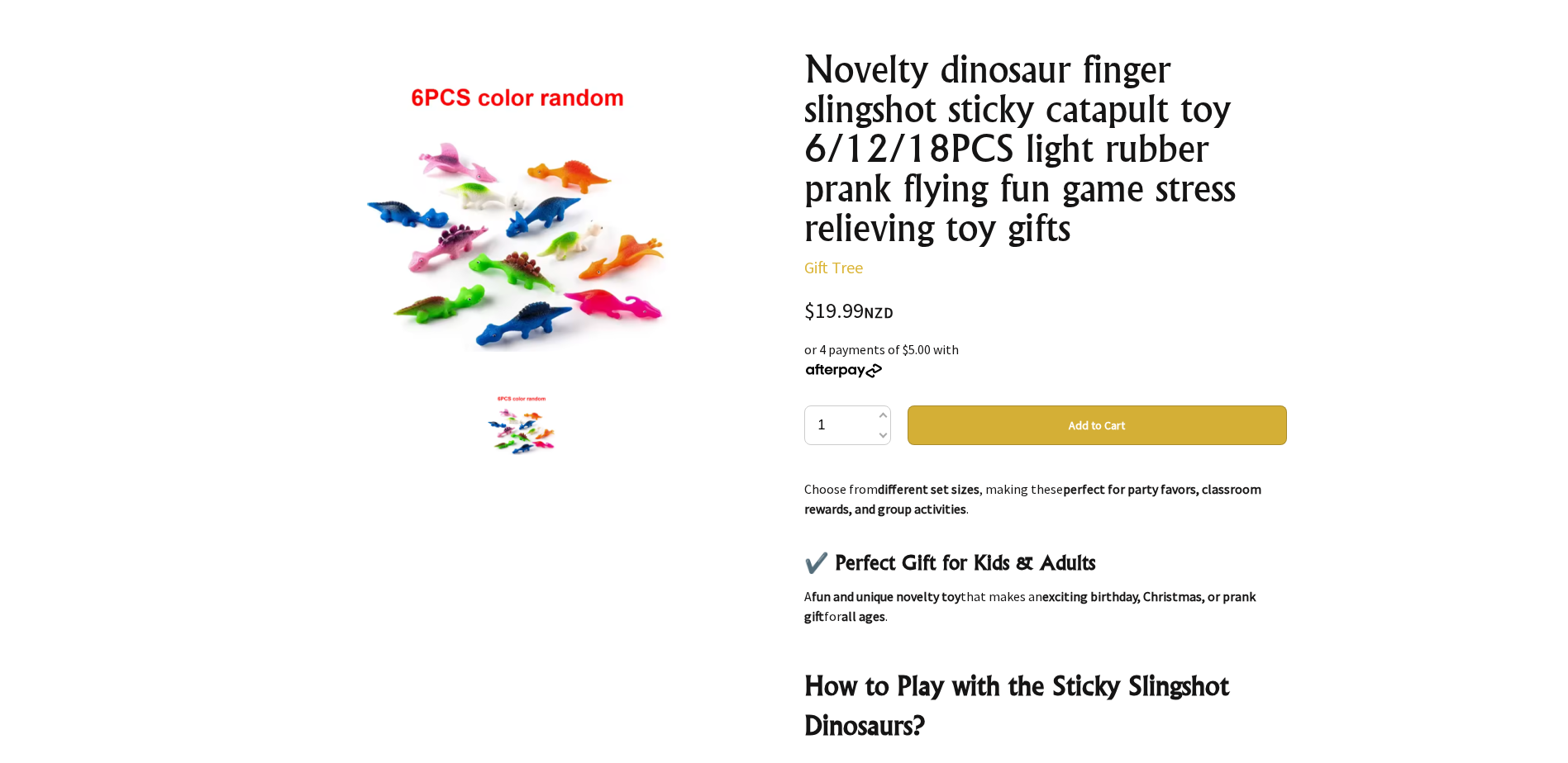
scroll to position [1322, 0]
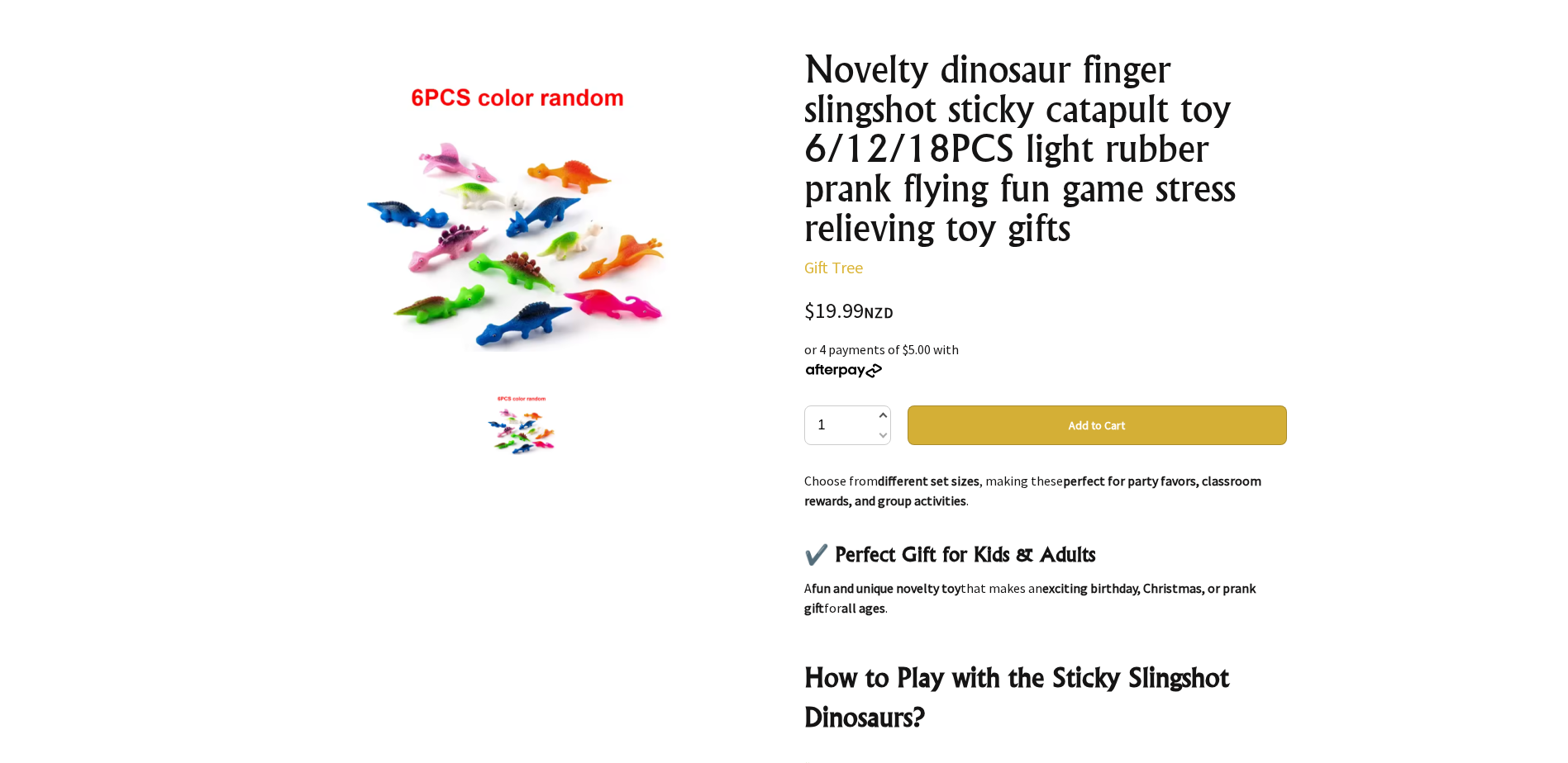
click at [880, 415] on span at bounding box center [882, 417] width 8 height 20
type input "2"
click at [1060, 432] on button "Add to Cart" at bounding box center [1097, 426] width 380 height 40
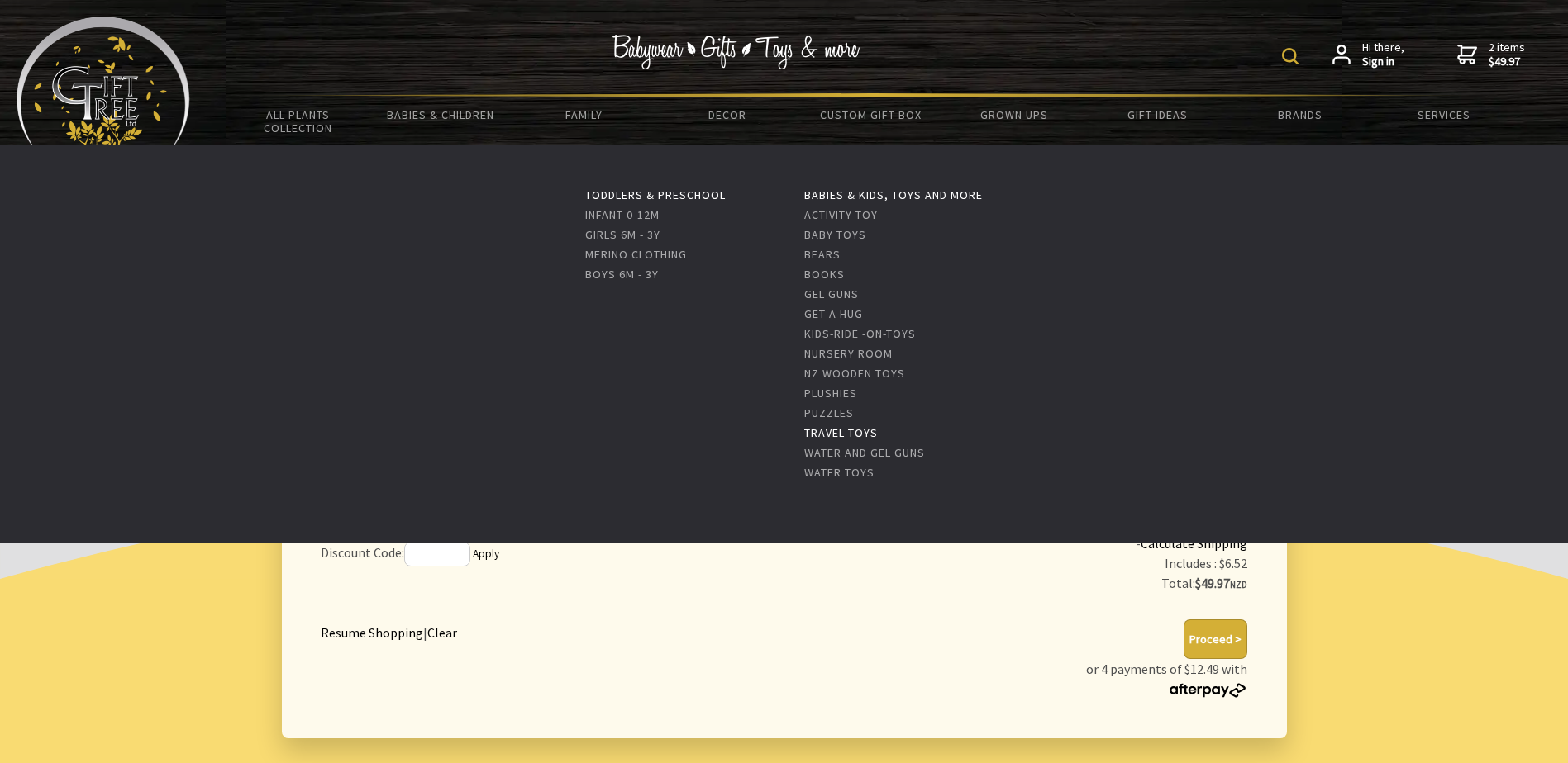
click at [837, 436] on link "Travel Toys" at bounding box center [841, 432] width 73 height 15
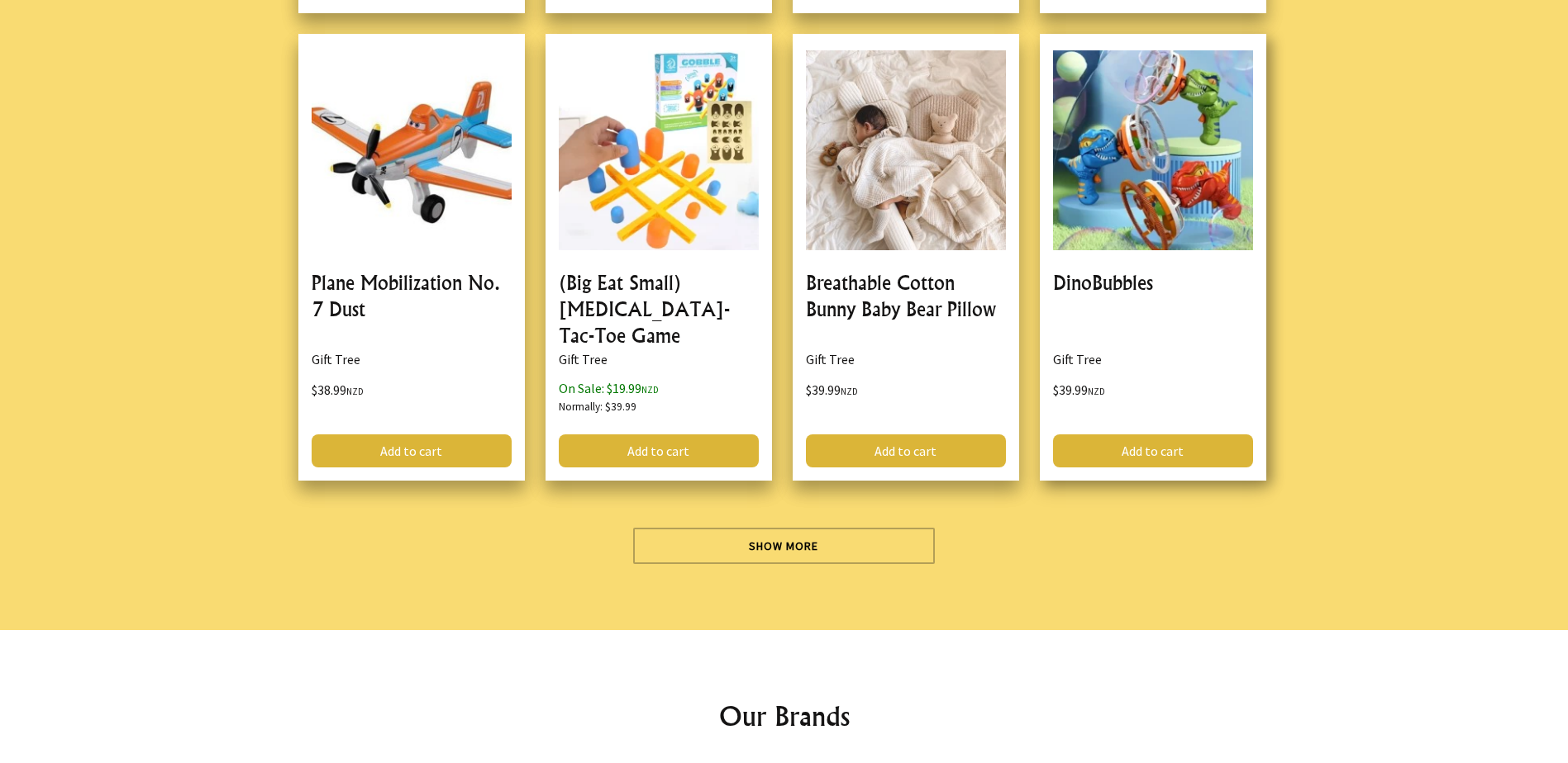
scroll to position [5040, 0]
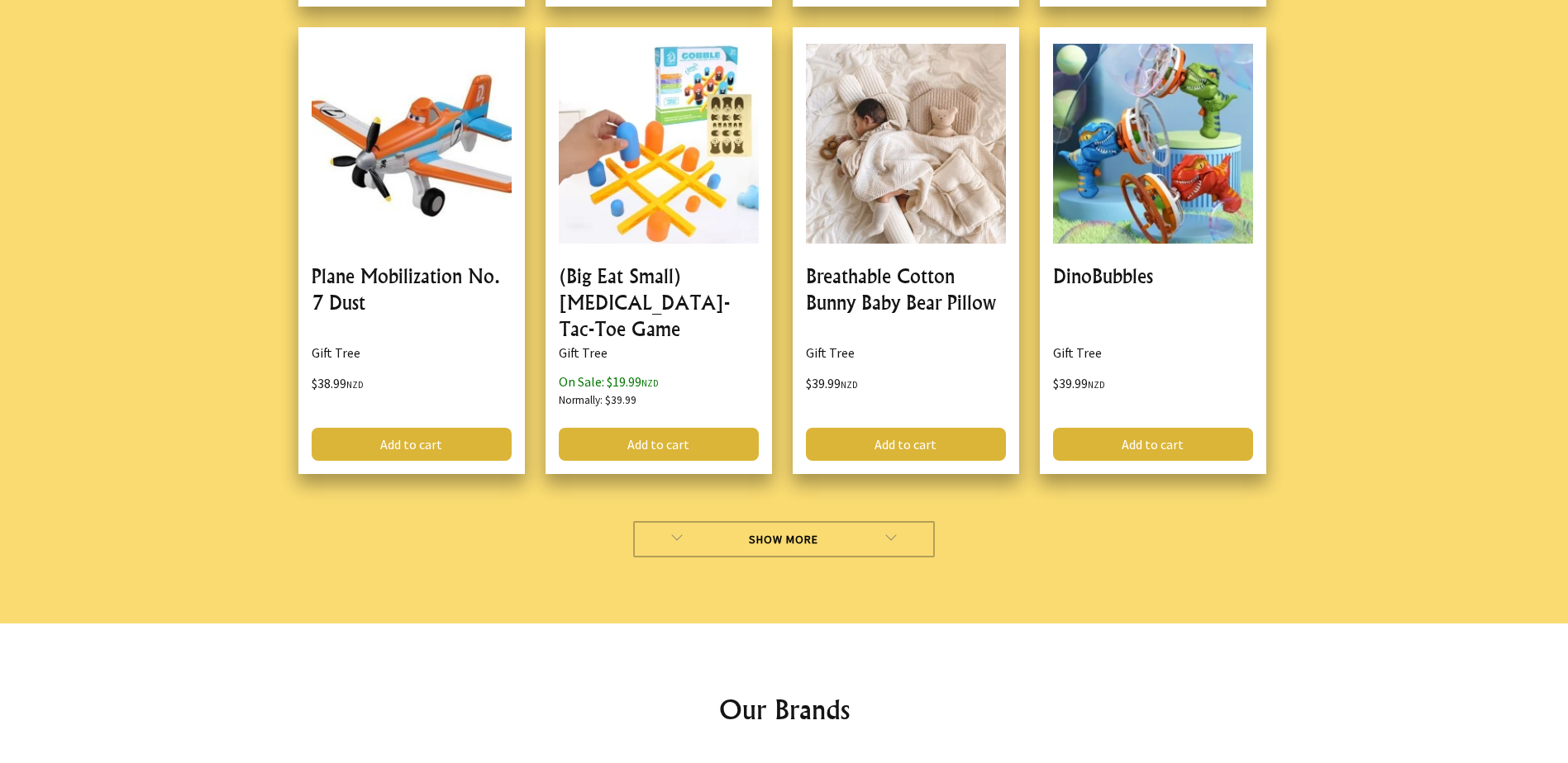
click at [806, 555] on link "Show More" at bounding box center [784, 539] width 301 height 36
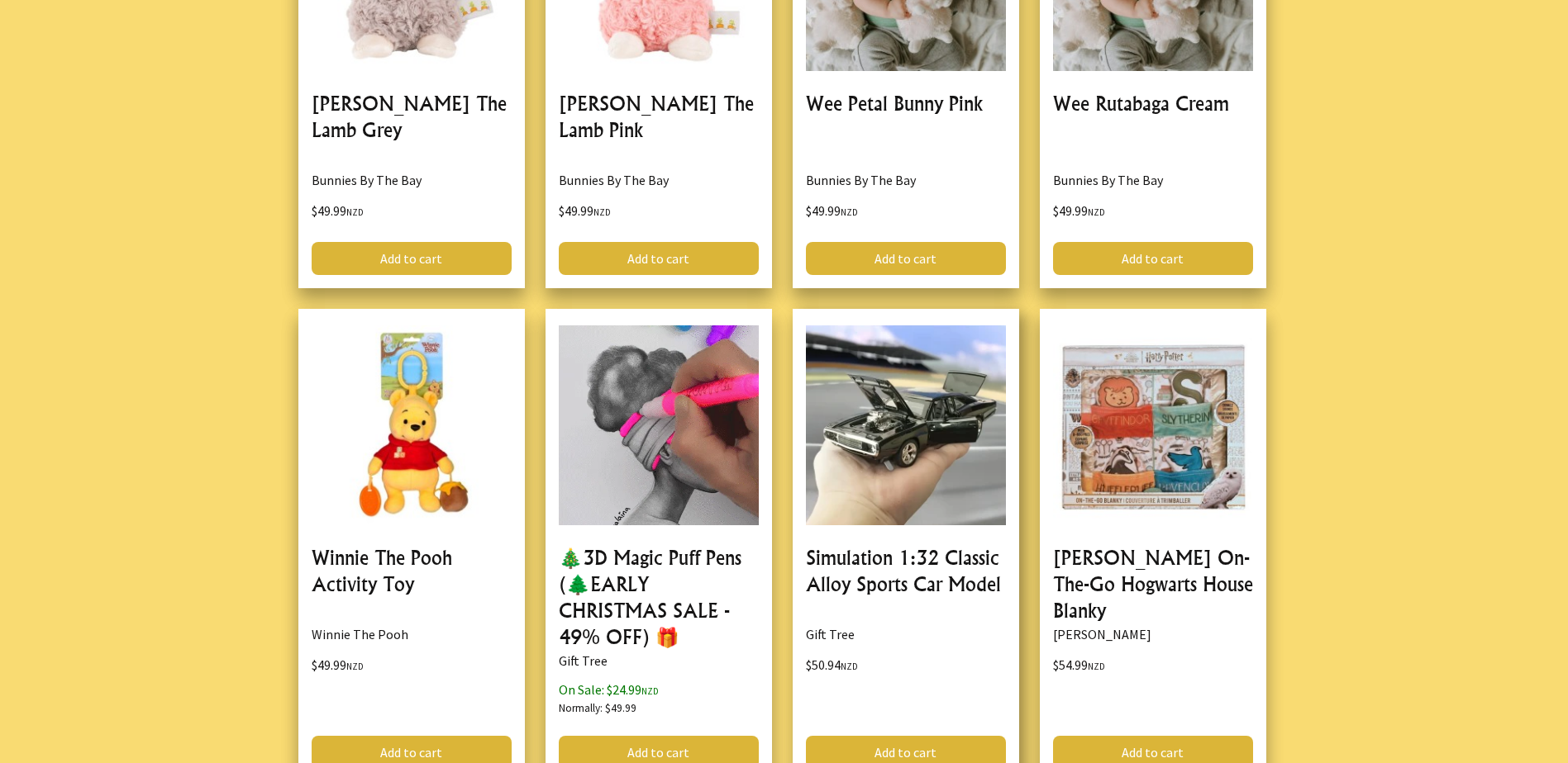
scroll to position [9749, 0]
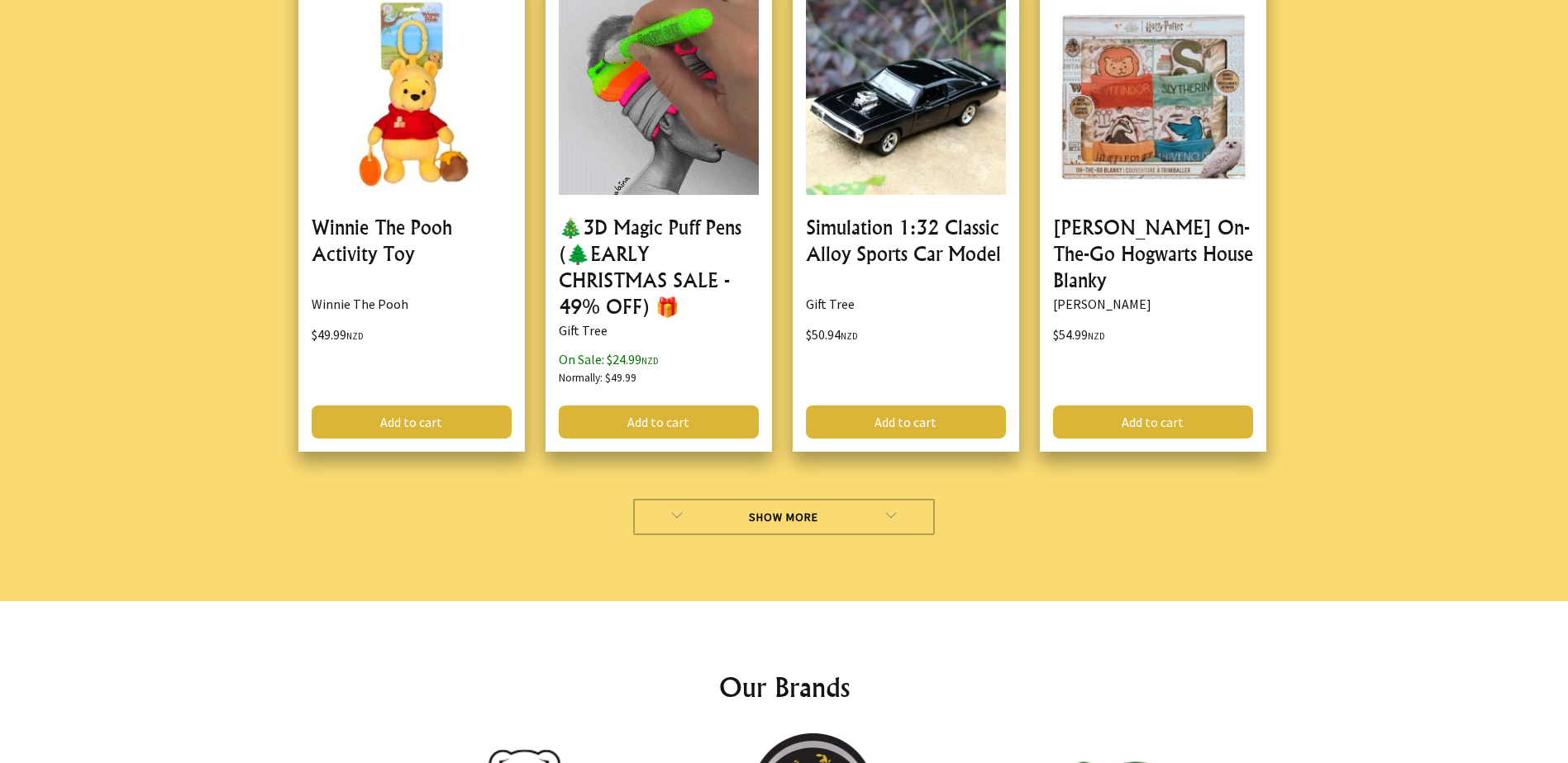
click at [773, 499] on link "Show More" at bounding box center [784, 516] width 301 height 36
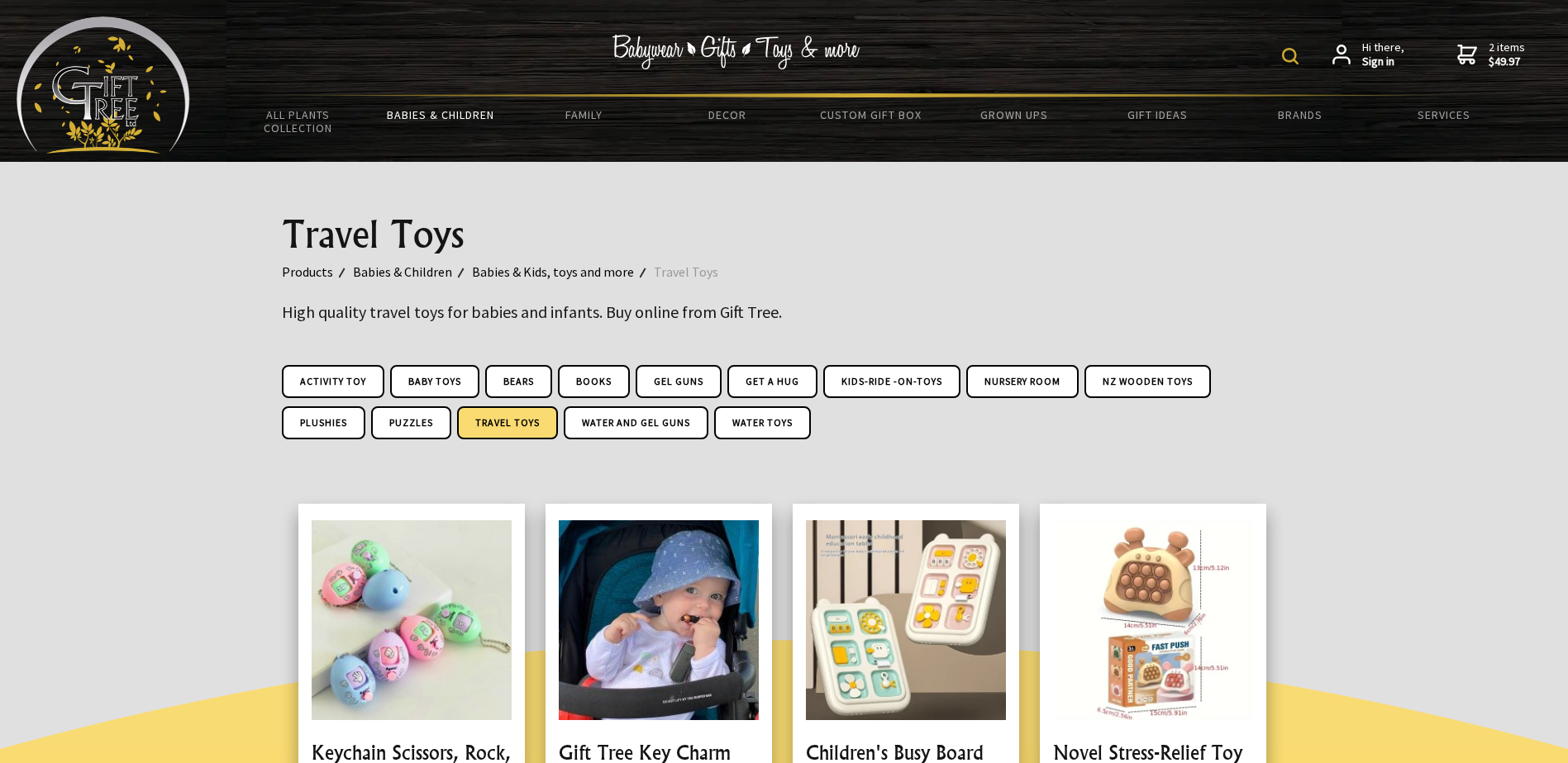
click at [1492, 57] on strong "$49.97" at bounding box center [1506, 62] width 36 height 15
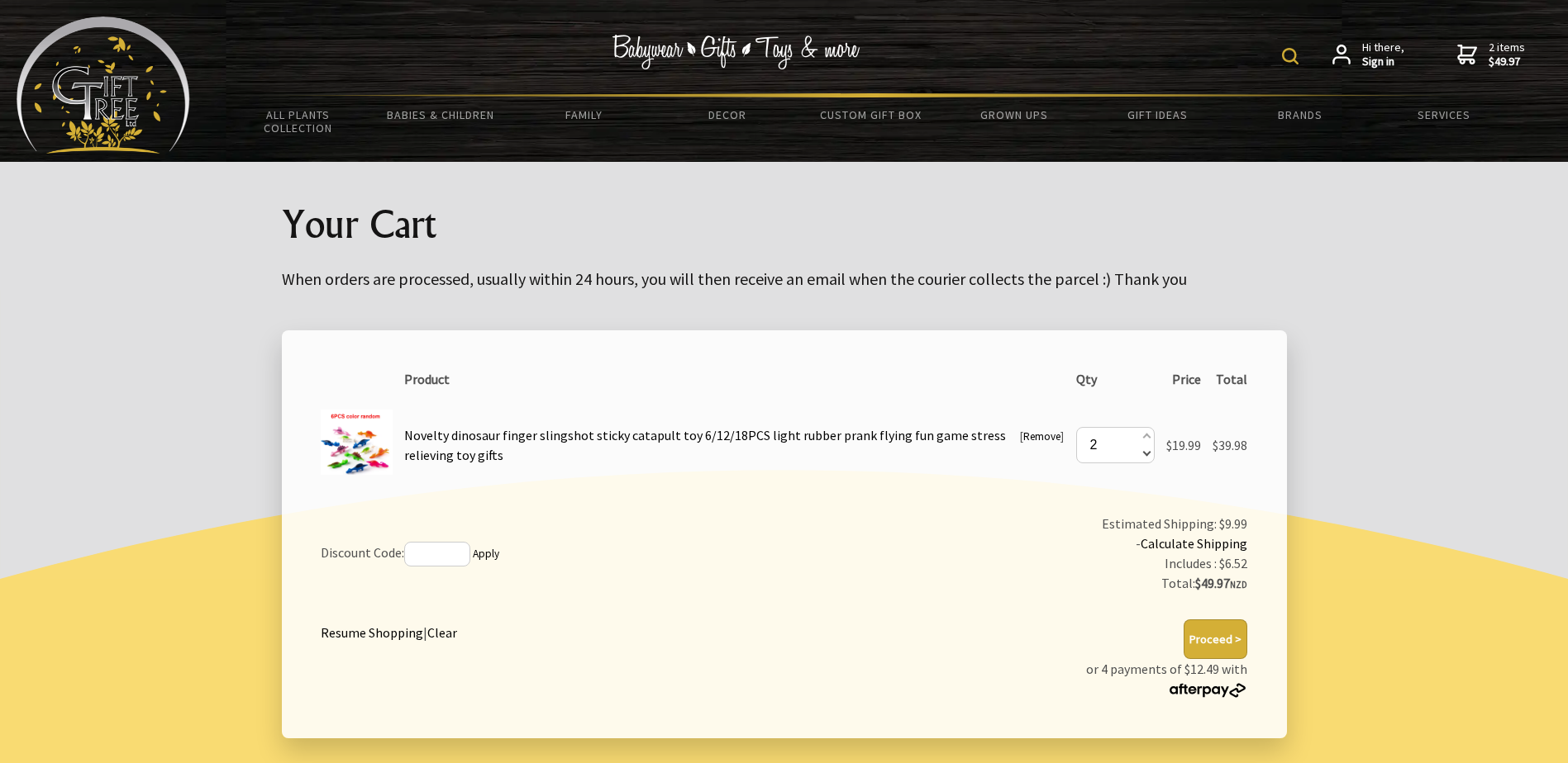
click at [1143, 457] on span at bounding box center [1145, 453] width 8 height 19
type input "0"
